Goal: Answer question/provide support: Share knowledge or assist other users

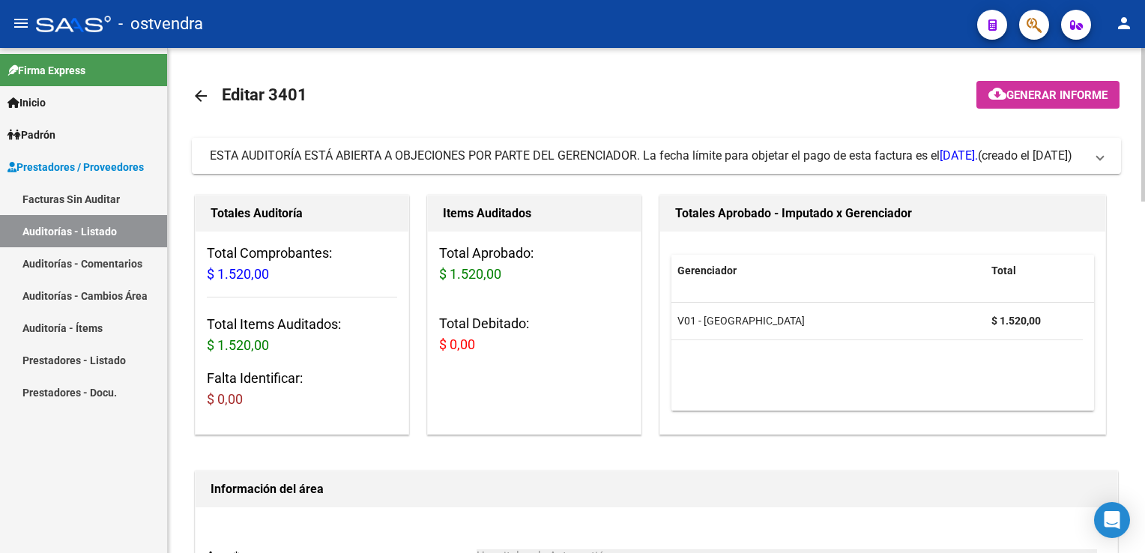
click at [1092, 160] on span "ESTA AUDITORÍA ESTÁ ABIERTA A OBJECIONES POR PARTE DEL GERENCIADOR. La fecha lí…" at bounding box center [653, 156] width 887 height 16
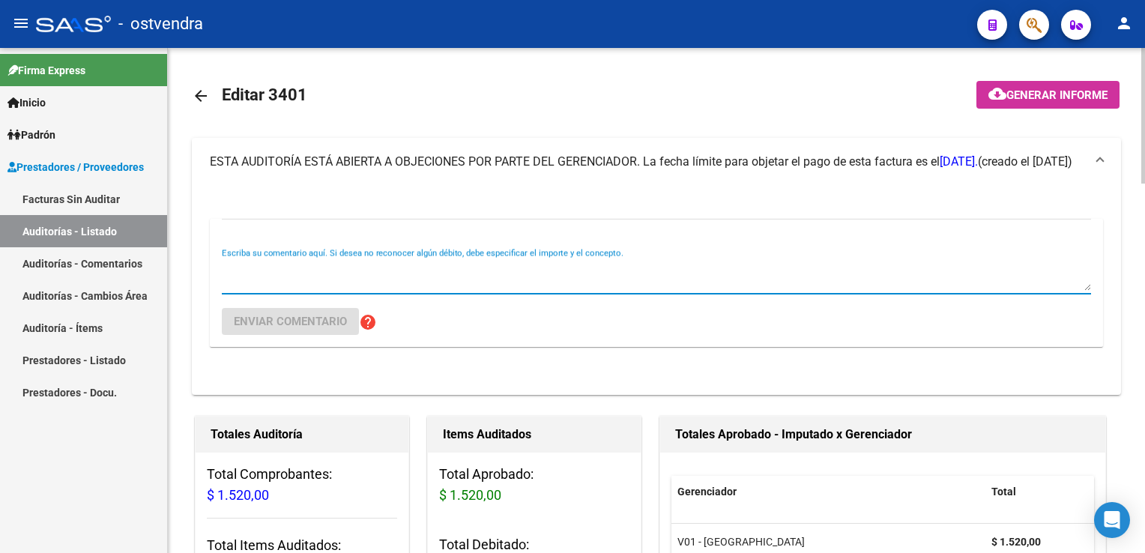
click at [288, 281] on textarea "Escriba su comentario aquí. Si desea no reconocer algún débito, debe especifica…" at bounding box center [656, 276] width 869 height 30
type textarea "Estado confirmado $ 1.520,00"
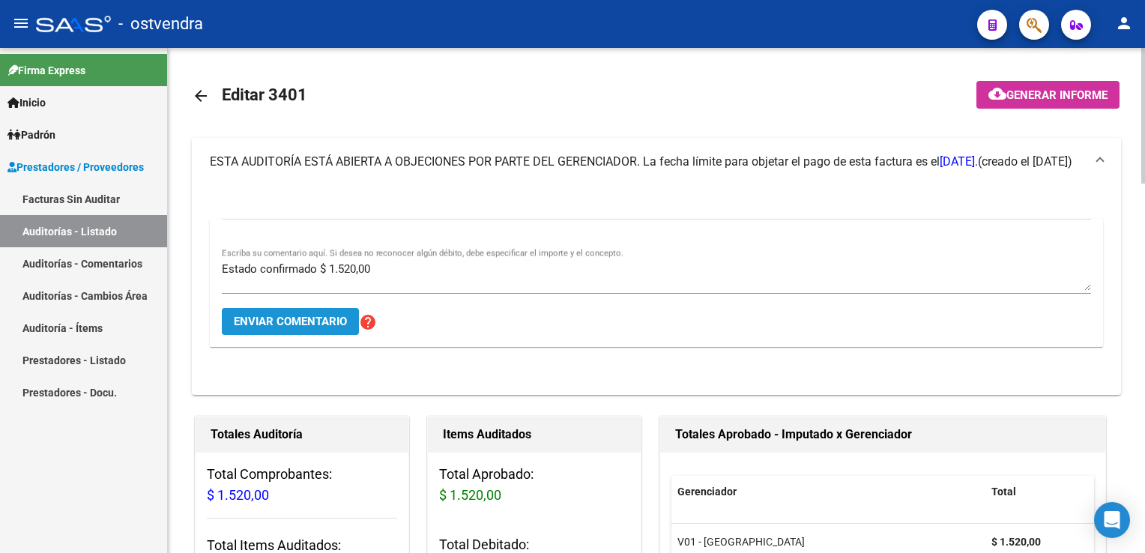
click at [273, 315] on span "Enviar comentario" at bounding box center [290, 321] width 113 height 13
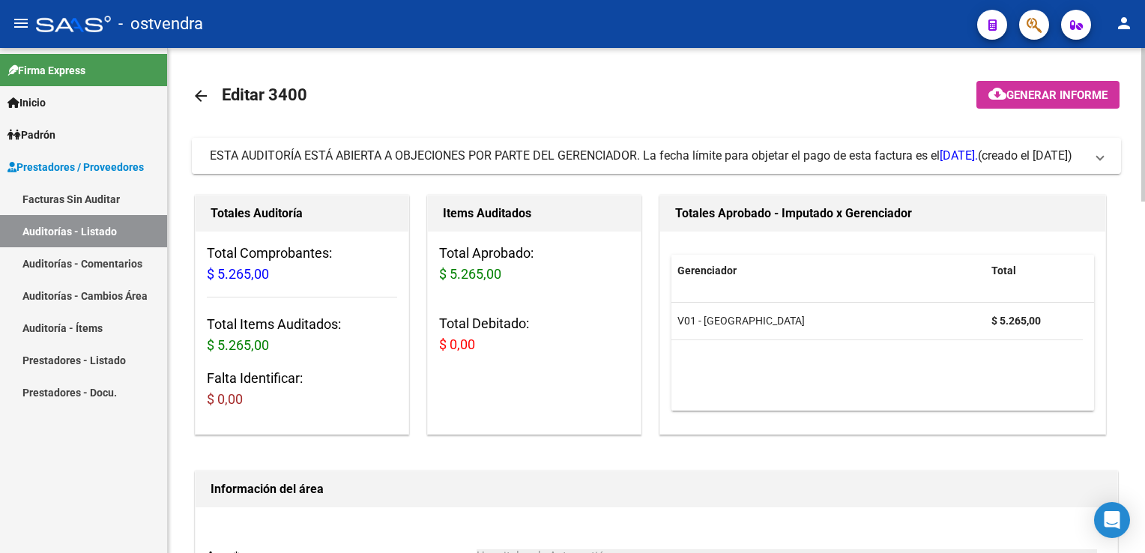
click at [1094, 157] on span "ESTA AUDITORÍA ESTÁ ABIERTA A OBJECIONES POR PARTE DEL GERENCIADOR. La fecha lí…" at bounding box center [653, 156] width 887 height 16
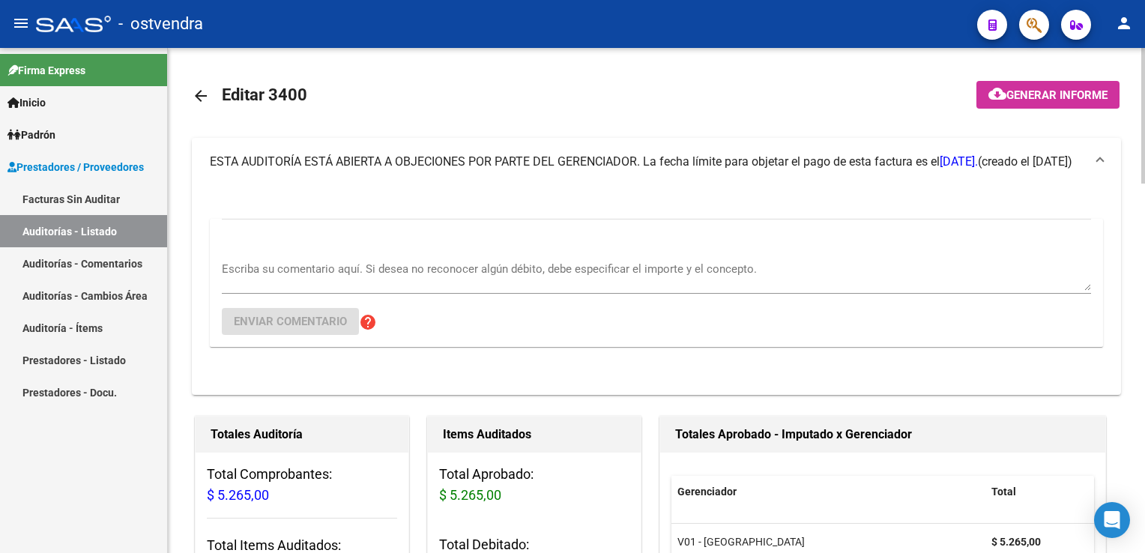
click at [350, 253] on div "Escriba su comentario aquí. Si desea no reconocer algún débito, debe especifica…" at bounding box center [656, 271] width 869 height 46
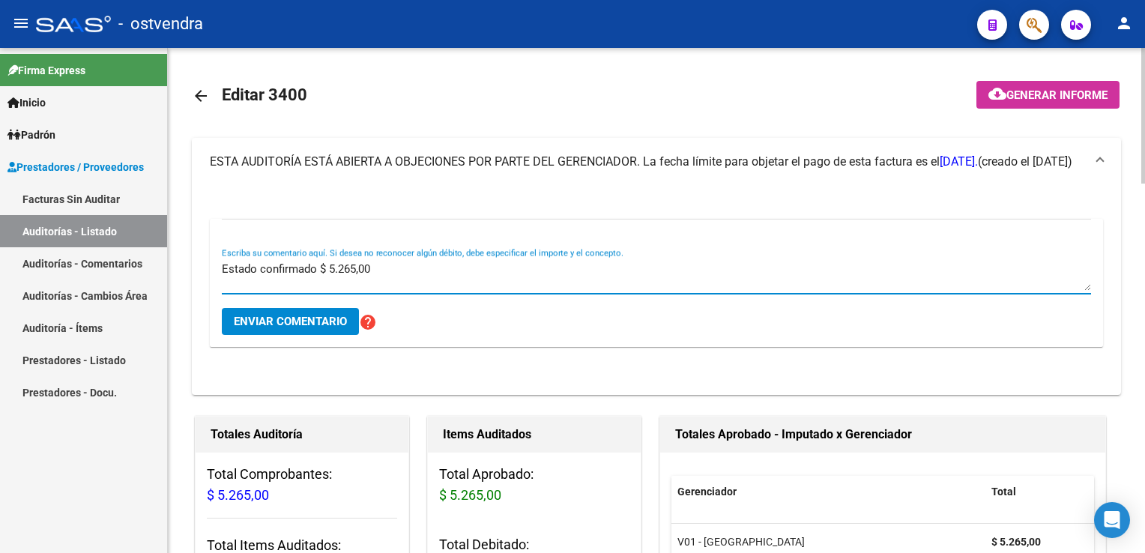
type textarea "Estado confirmado $ 5.265,00"
click at [291, 318] on span "Enviar comentario" at bounding box center [290, 321] width 113 height 13
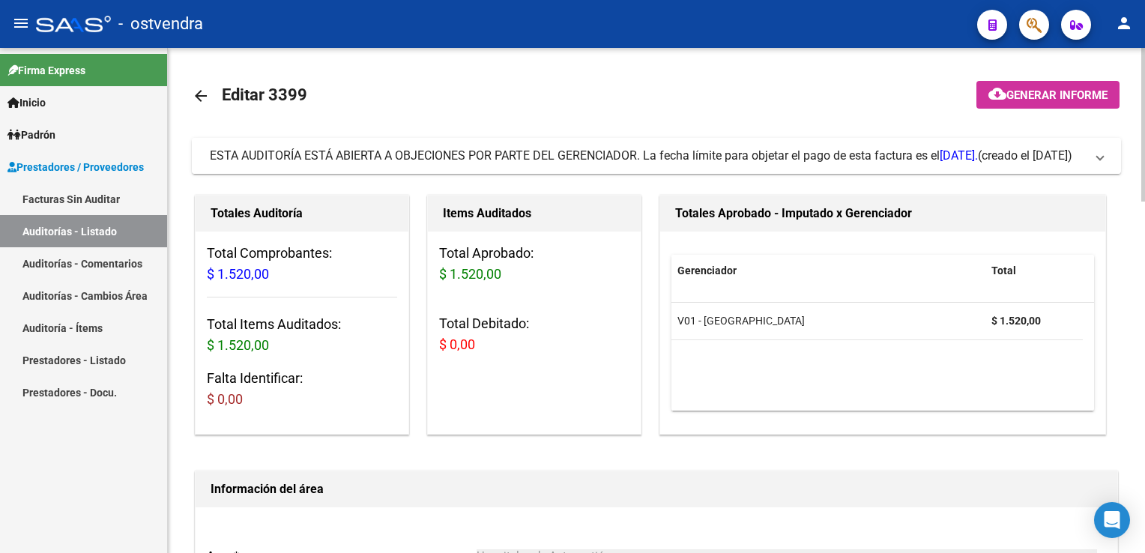
click at [1102, 160] on span at bounding box center [1100, 156] width 6 height 16
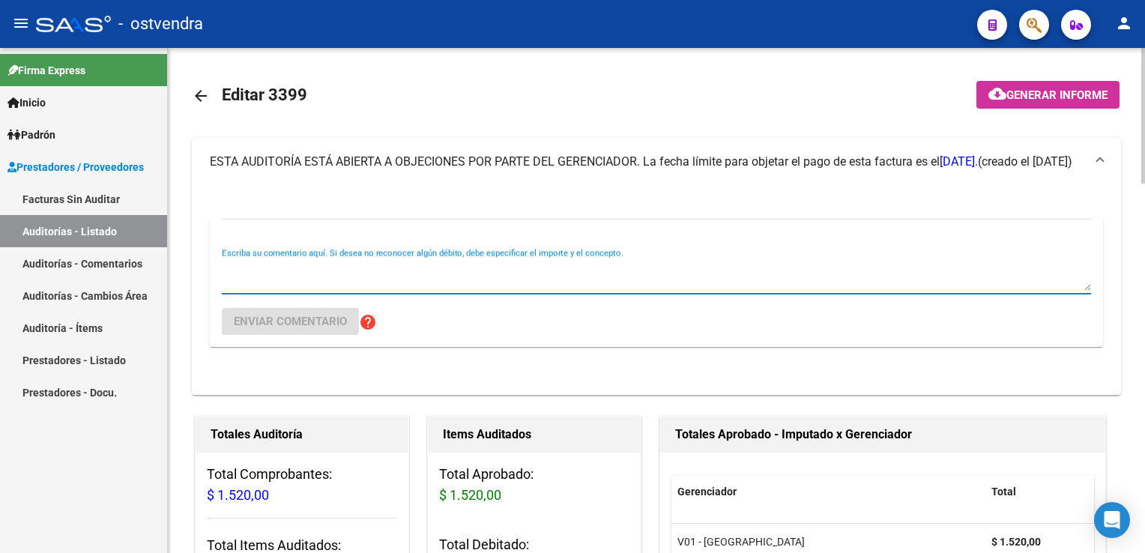
click at [439, 274] on textarea "Escriba su comentario aquí. Si desea no reconocer algún débito, debe especifica…" at bounding box center [656, 276] width 869 height 30
type textarea "Estado confirmado $ 1.520,00"
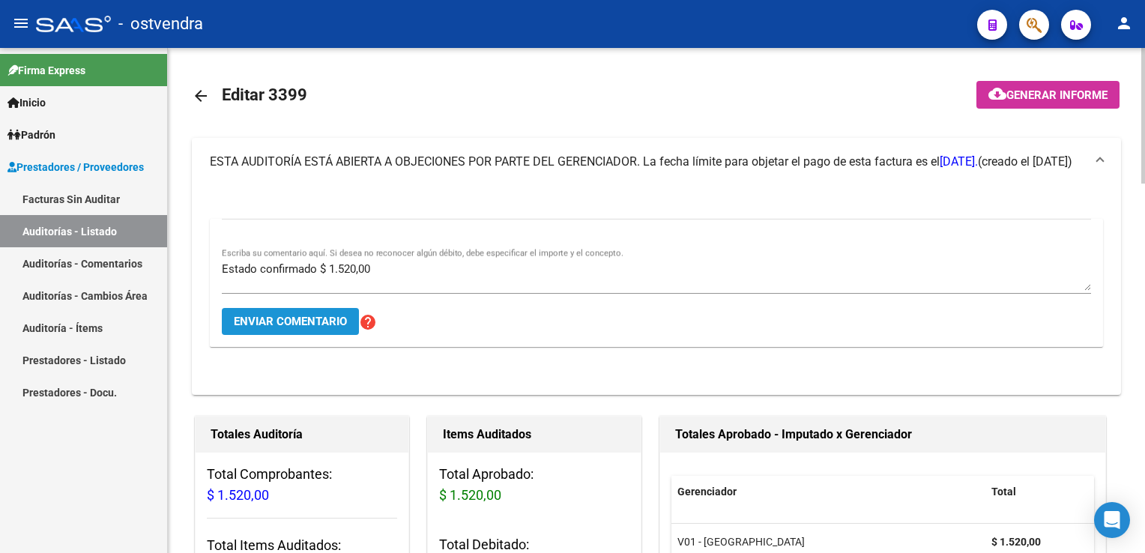
click at [306, 318] on span "Enviar comentario" at bounding box center [290, 321] width 113 height 13
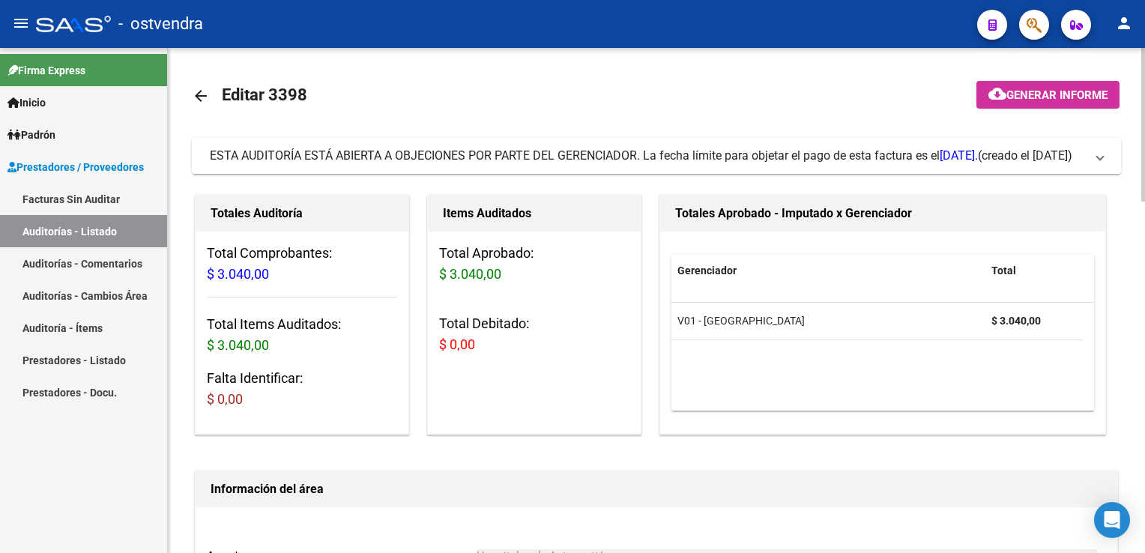
drag, startPoint x: 1108, startPoint y: 156, endPoint x: 1059, endPoint y: 151, distance: 49.0
click at [1108, 154] on mat-expansion-panel-header "ESTA AUDITORÍA ESTÁ ABIERTA A OBJECIONES POR PARTE DEL GERENCIADOR. La fecha lí…" at bounding box center [656, 156] width 929 height 36
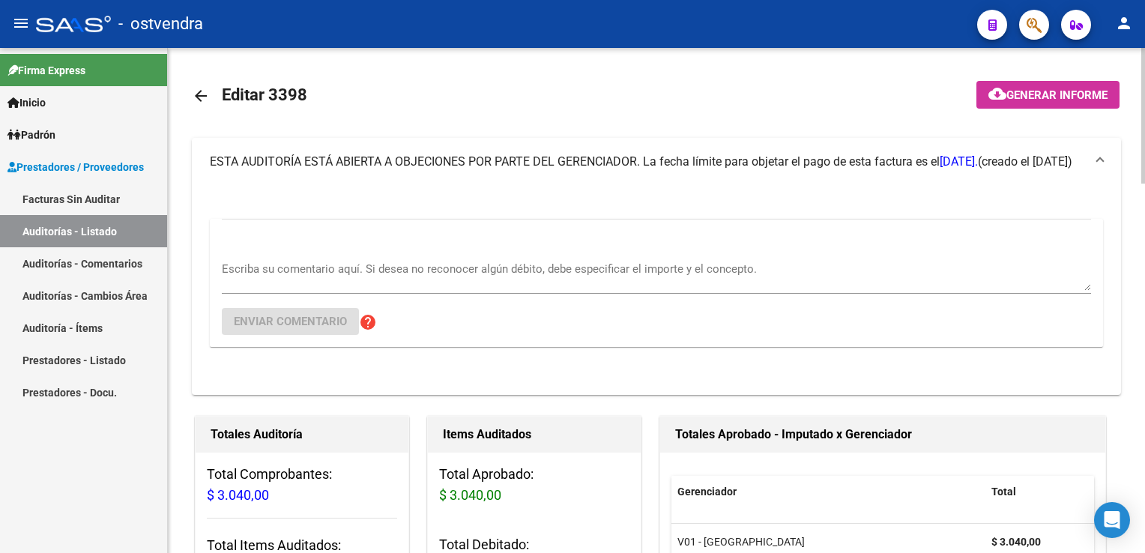
click at [384, 254] on div "Escriba su comentario aquí. Si desea no reconocer algún débito, debe especifica…" at bounding box center [656, 271] width 869 height 46
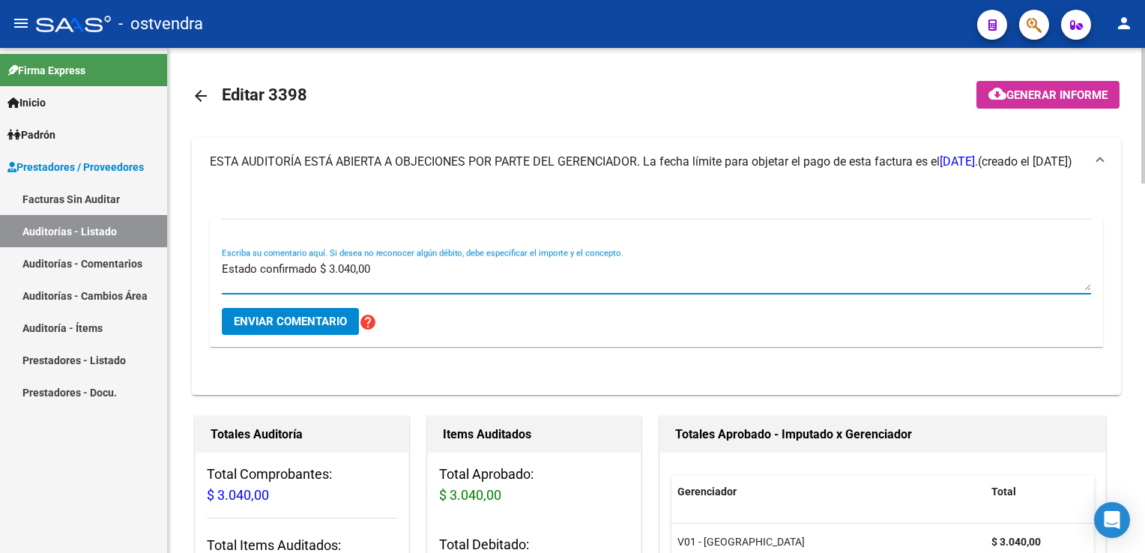
type textarea "Estado confirmado $ 3.040,00"
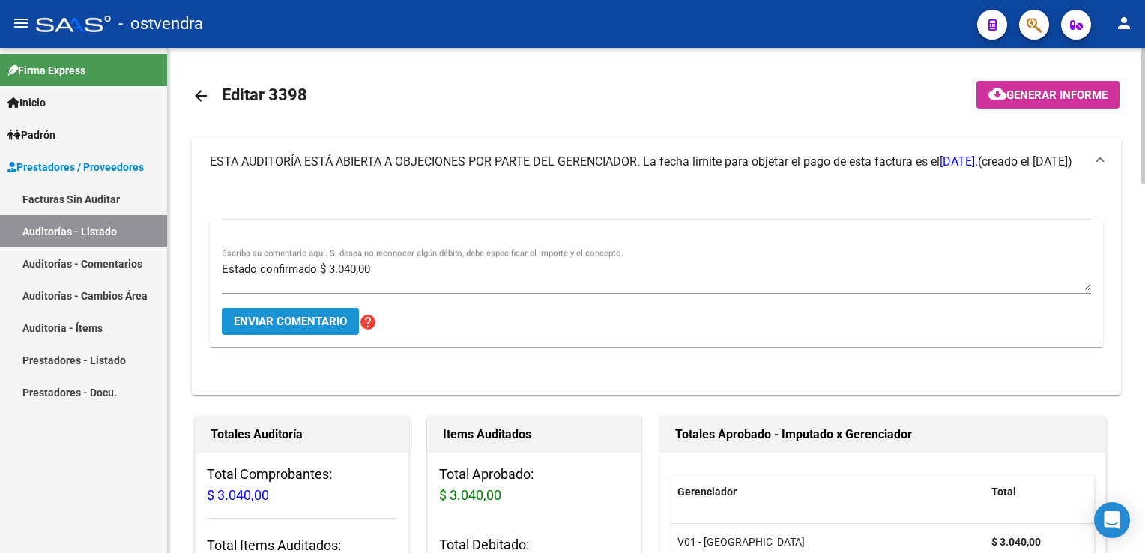
click at [312, 325] on span "Enviar comentario" at bounding box center [290, 321] width 113 height 13
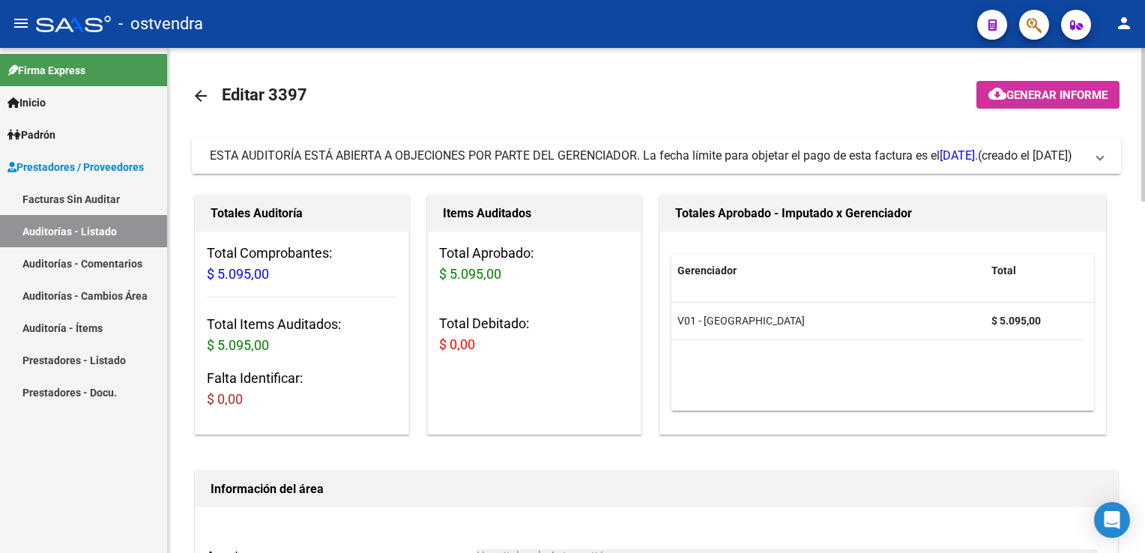
click at [1102, 159] on span at bounding box center [1100, 156] width 6 height 16
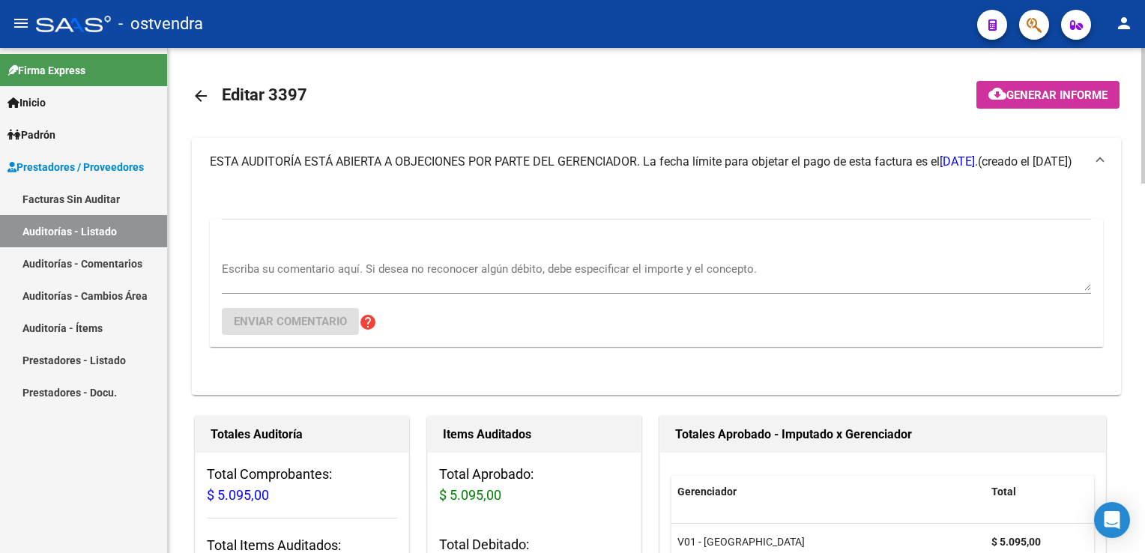
click at [348, 271] on textarea "Escriba su comentario aquí. Si desea no reconocer algún débito, debe especifica…" at bounding box center [656, 276] width 869 height 30
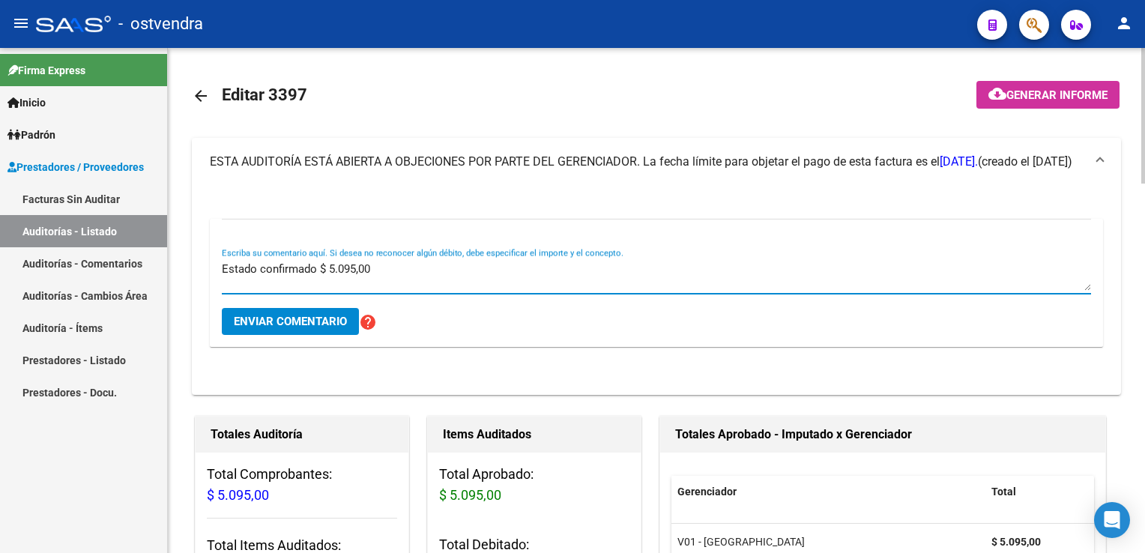
type textarea "Estado confirmado $ 5.095,00"
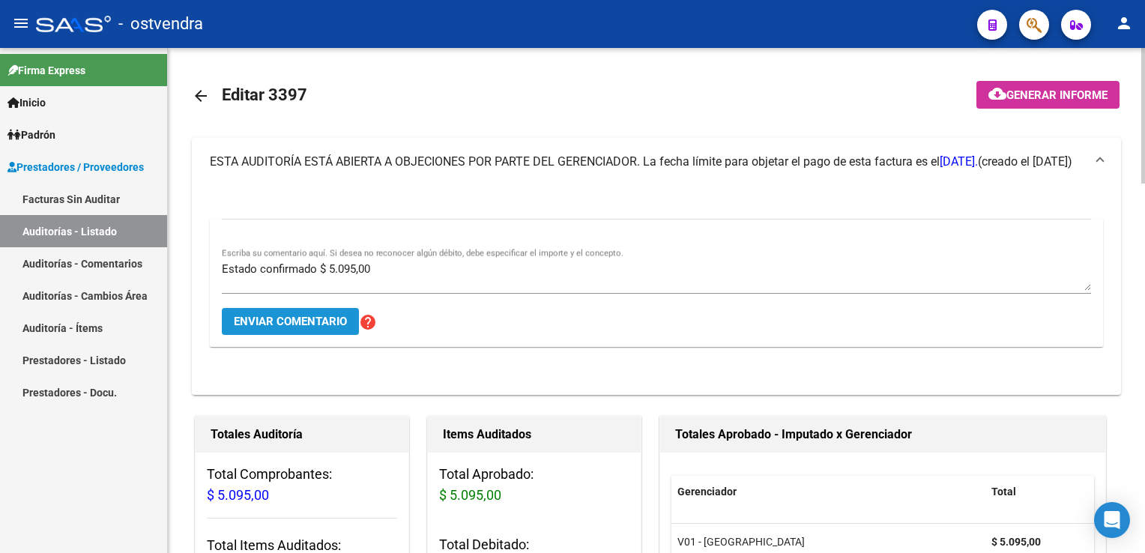
click at [312, 321] on span "Enviar comentario" at bounding box center [290, 321] width 113 height 13
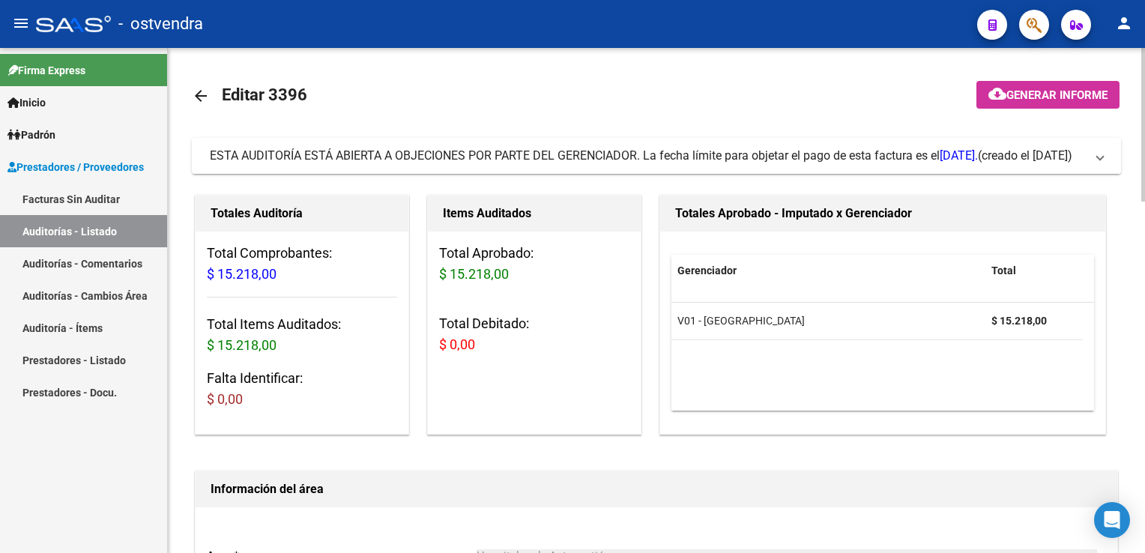
drag, startPoint x: 1109, startPoint y: 157, endPoint x: 1100, endPoint y: 157, distance: 9.0
click at [1108, 157] on mat-expansion-panel-header "ESTA AUDITORÍA ESTÁ ABIERTA A OBJECIONES POR PARTE DEL GERENCIADOR. La fecha lí…" at bounding box center [656, 156] width 929 height 36
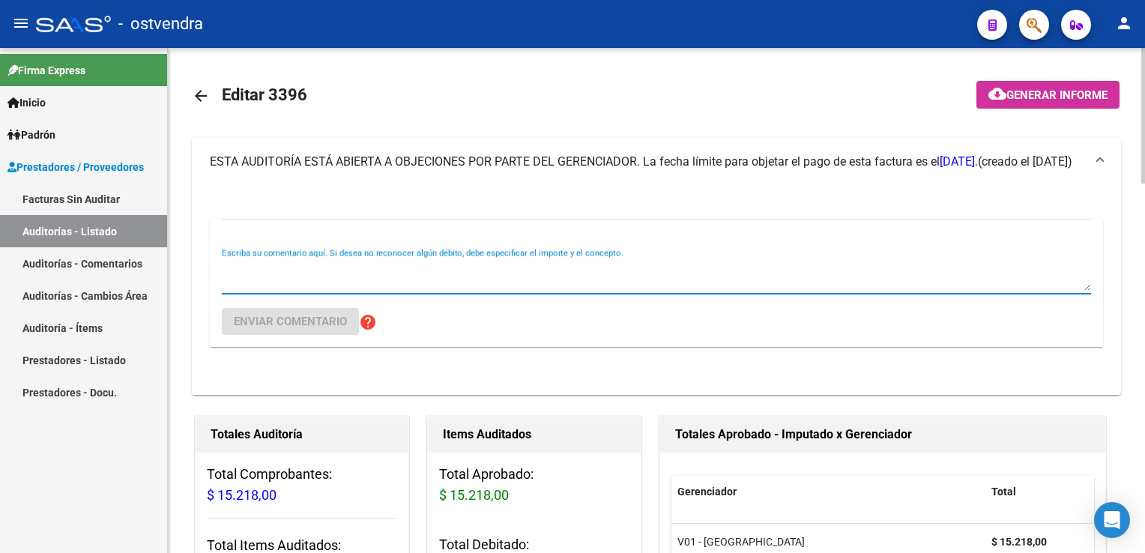
click at [504, 265] on textarea "Escriba su comentario aquí. Si desea no reconocer algún débito, debe especifica…" at bounding box center [656, 276] width 869 height 30
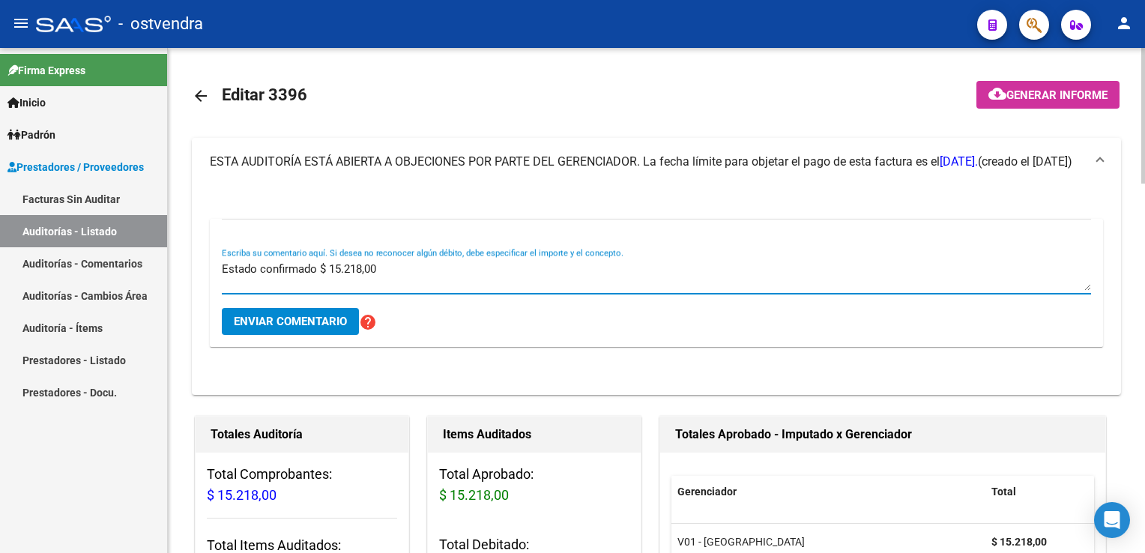
type textarea "Estado confirmado $ 15.218,00"
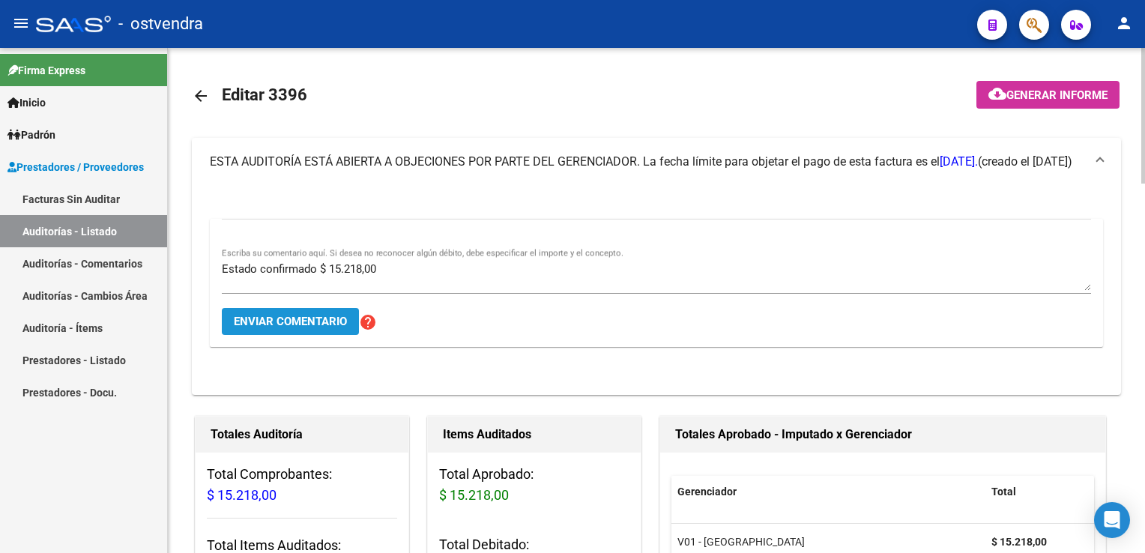
click at [312, 319] on span "Enviar comentario" at bounding box center [290, 321] width 113 height 13
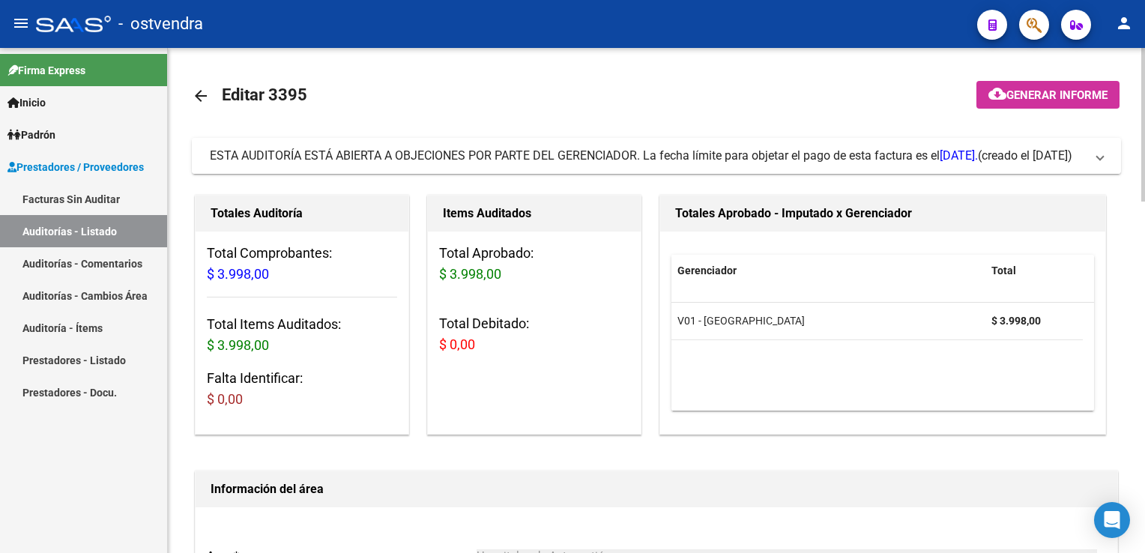
click at [1091, 160] on span "ESTA AUDITORÍA ESTÁ ABIERTA A OBJECIONES POR PARTE DEL GERENCIADOR. La fecha lí…" at bounding box center [653, 156] width 887 height 16
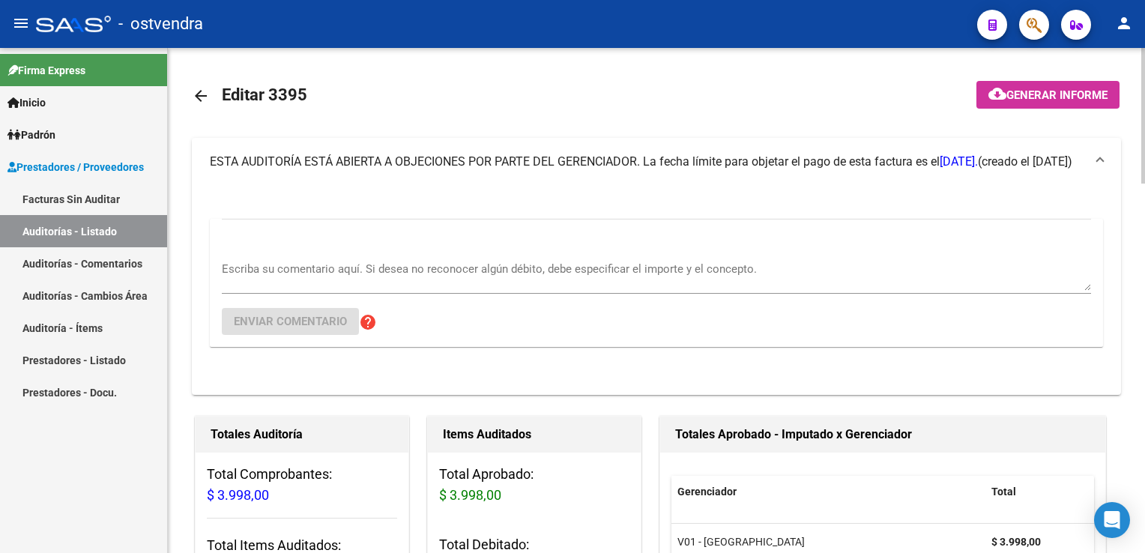
click at [372, 271] on textarea "Escriba su comentario aquí. Si desea no reconocer algún débito, debe especifica…" at bounding box center [656, 276] width 869 height 30
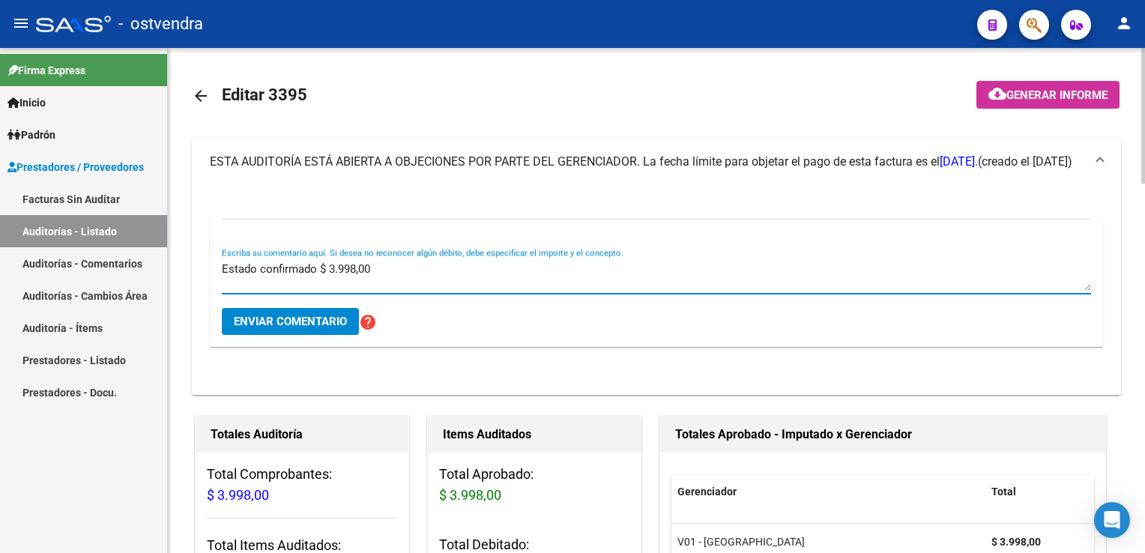
type textarea "Estado confirmado $ 3.998,00"
click at [294, 324] on span "Enviar comentario" at bounding box center [290, 321] width 113 height 13
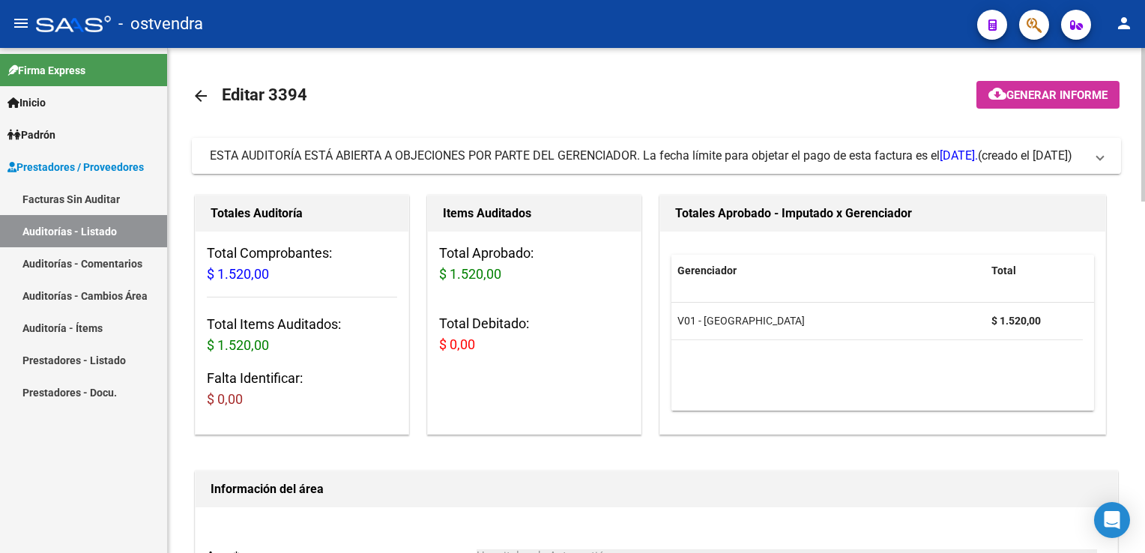
click at [1101, 152] on span at bounding box center [1100, 156] width 6 height 16
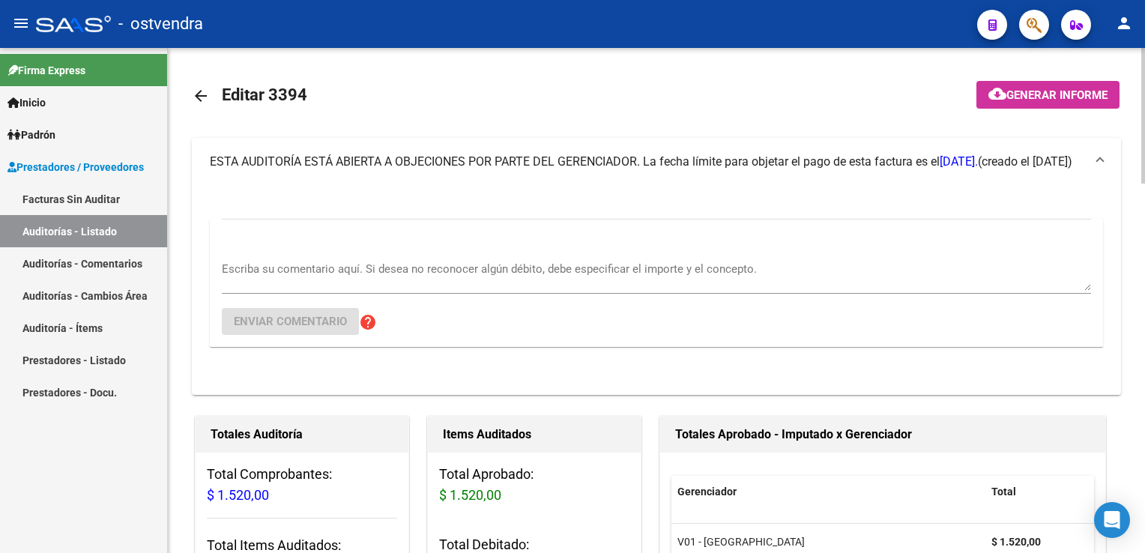
click at [375, 259] on div "Escriba su comentario aquí. Si desea no reconocer algún débito, debe especifica…" at bounding box center [656, 271] width 869 height 46
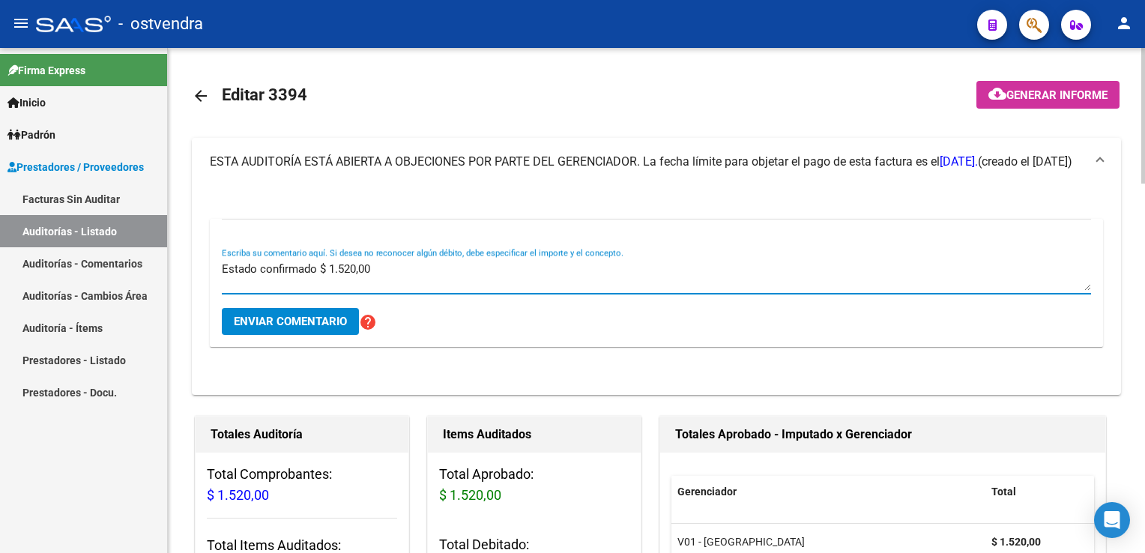
type textarea "Estado confirmado $ 1.520,00"
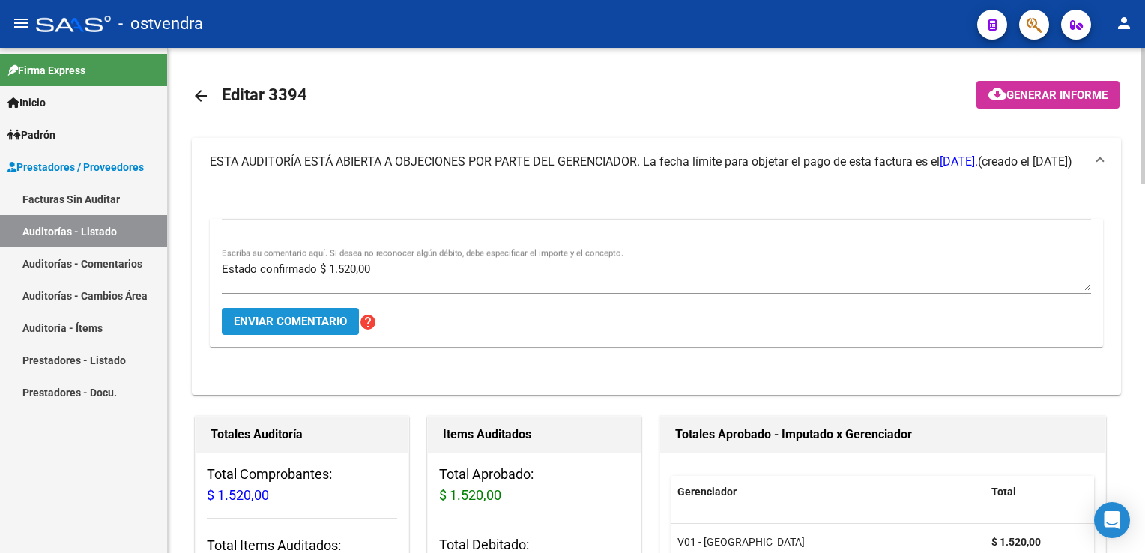
click at [298, 325] on span "Enviar comentario" at bounding box center [290, 321] width 113 height 13
